Goal: Task Accomplishment & Management: Manage account settings

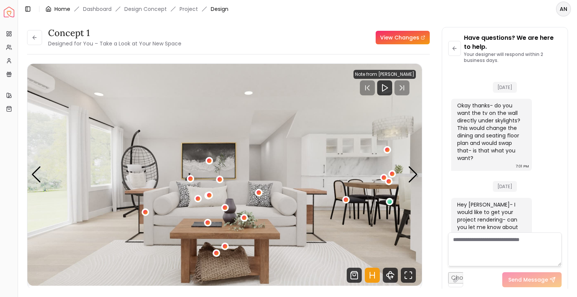
scroll to position [910, 0]
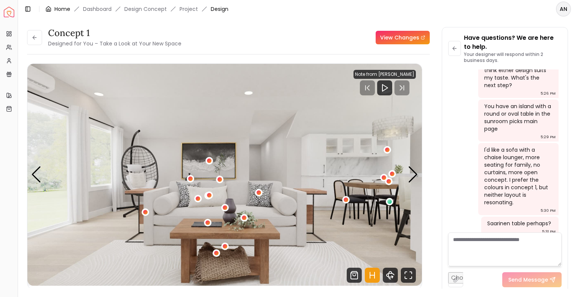
click at [67, 8] on link "Home" at bounding box center [63, 9] width 16 height 8
click at [57, 9] on link "Home" at bounding box center [63, 9] width 16 height 8
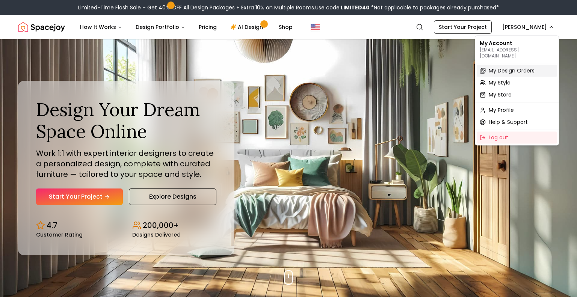
click at [509, 67] on span "My Design Orders" at bounding box center [512, 71] width 46 height 8
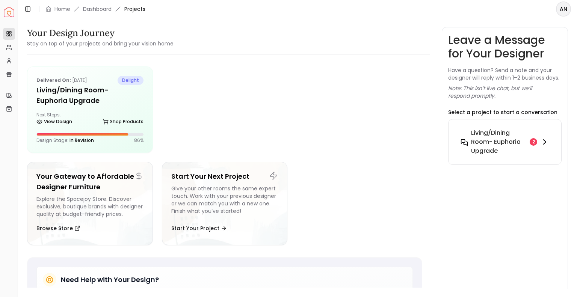
click at [488, 141] on h6 "Living/Dining Room- Euphoria Upgrade" at bounding box center [499, 142] width 56 height 27
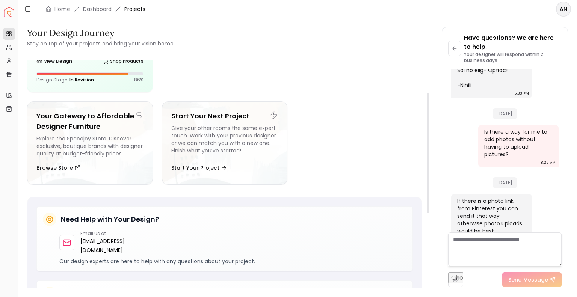
scroll to position [79, 0]
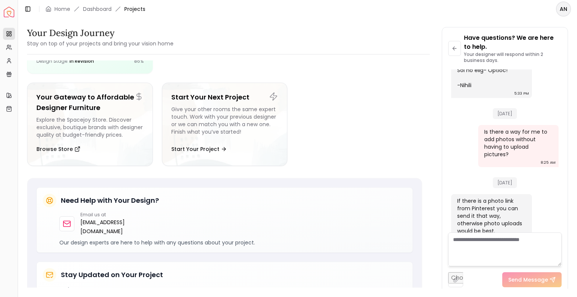
click at [459, 240] on textarea at bounding box center [505, 250] width 114 height 34
type textarea "**********"
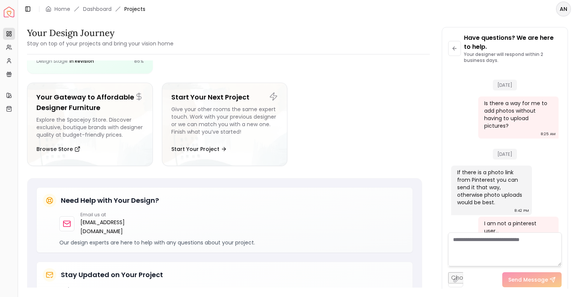
click at [468, 245] on textarea at bounding box center [505, 250] width 114 height 34
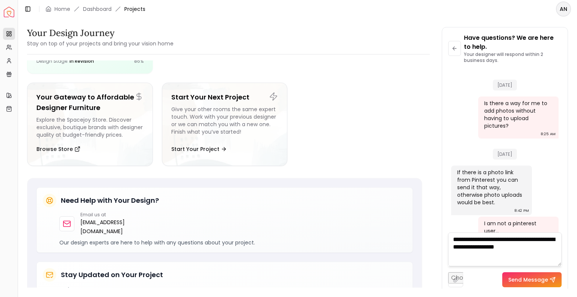
type textarea "**********"
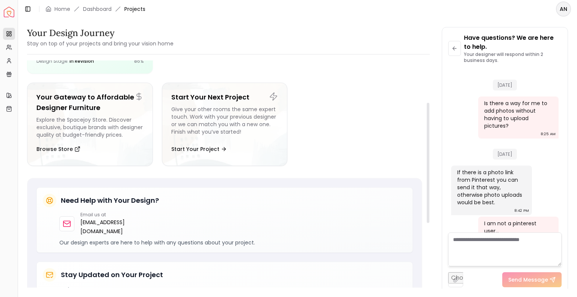
scroll to position [0, 0]
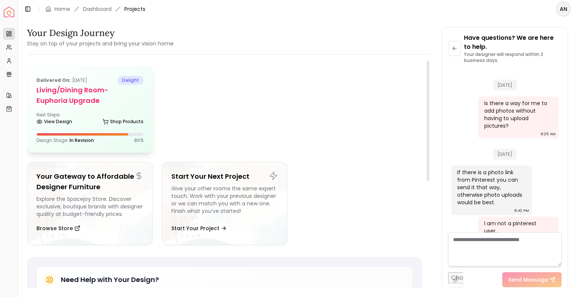
click at [83, 139] on span "In Revision" at bounding box center [82, 140] width 24 height 6
